Goal: Task Accomplishment & Management: Manage account settings

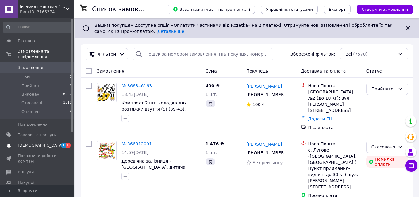
click at [46, 142] on span "[DEMOGRAPHIC_DATA]" at bounding box center [37, 145] width 39 height 6
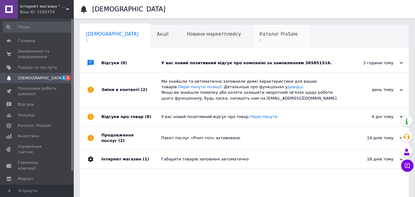
click at [259, 42] on span "1" at bounding box center [278, 40] width 38 height 5
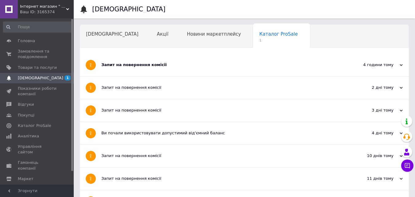
click at [197, 57] on div "Запит на повернення комісії" at bounding box center [221, 65] width 240 height 22
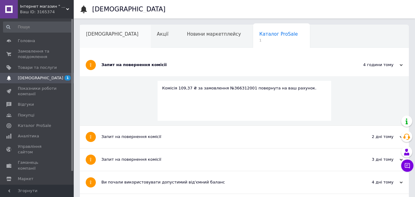
click at [107, 36] on span "[DEMOGRAPHIC_DATA]" at bounding box center [112, 34] width 52 height 6
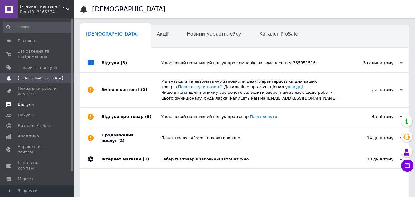
click at [34, 105] on span "Відгуки" at bounding box center [37, 105] width 39 height 6
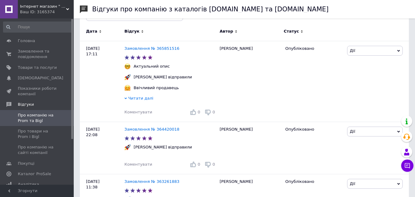
scroll to position [92, 0]
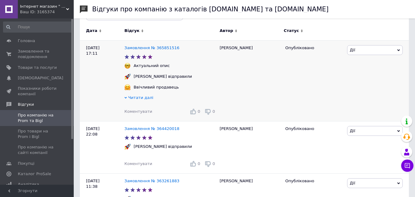
click at [141, 110] on span "Коментувати" at bounding box center [138, 111] width 28 height 5
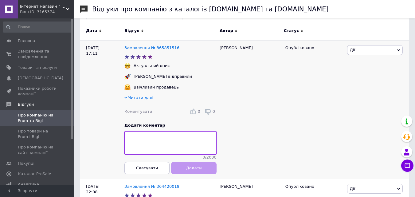
click at [137, 97] on span "Читати далі" at bounding box center [140, 97] width 25 height 5
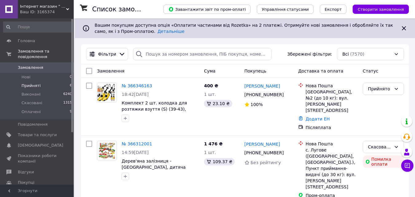
click at [33, 83] on span "Прийняті" at bounding box center [30, 86] width 19 height 6
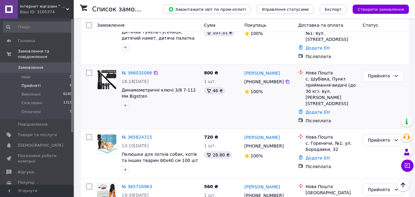
scroll to position [217, 0]
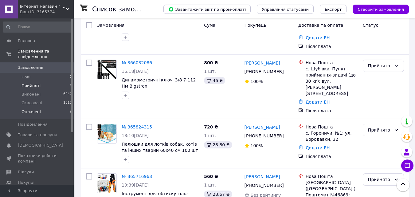
click at [33, 109] on span "Оплачені" at bounding box center [30, 112] width 19 height 6
